Goal: Information Seeking & Learning: Learn about a topic

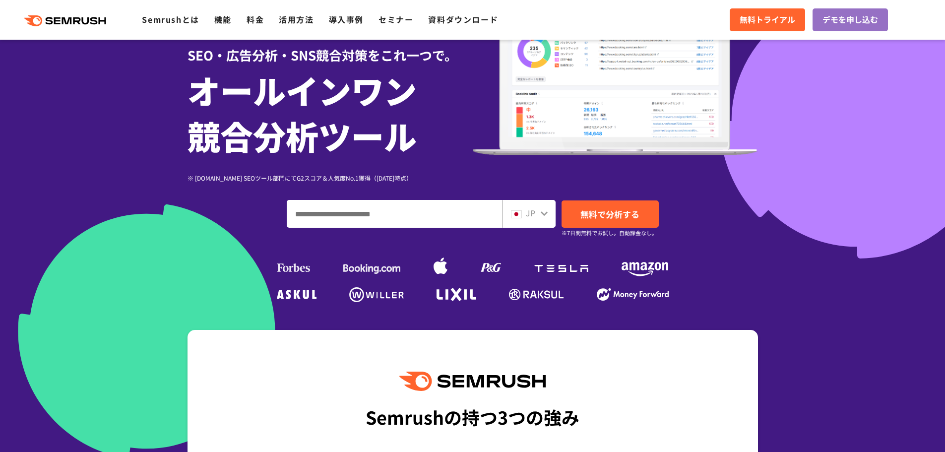
paste input "**********"
type input "**********"
click at [592, 222] on link "無料で分析する" at bounding box center [610, 213] width 97 height 27
